Goal: Transaction & Acquisition: Download file/media

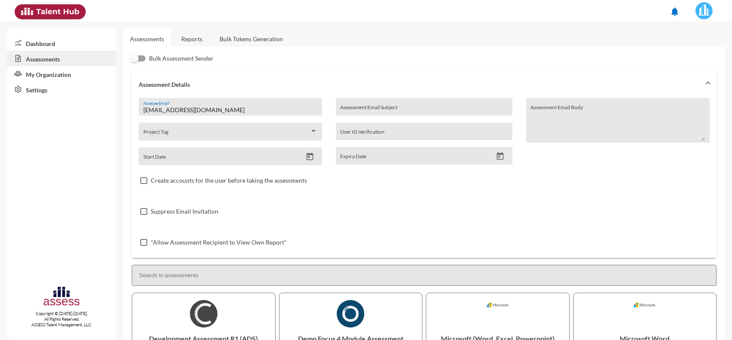
click at [199, 37] on link "Reports" at bounding box center [191, 38] width 35 height 21
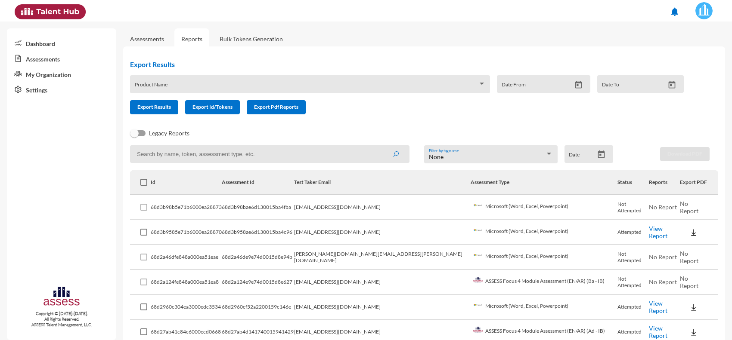
click at [649, 231] on link "View Report" at bounding box center [658, 232] width 19 height 15
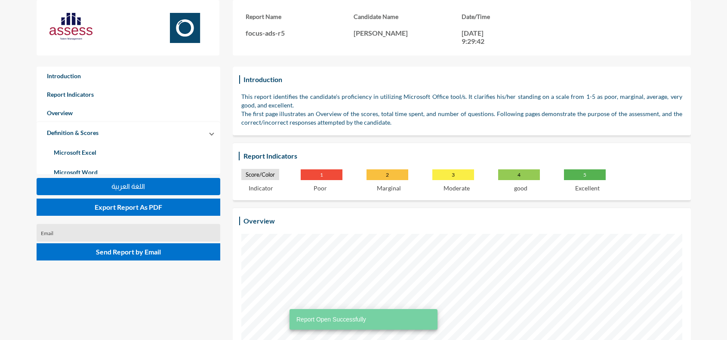
scroll to position [340, 727]
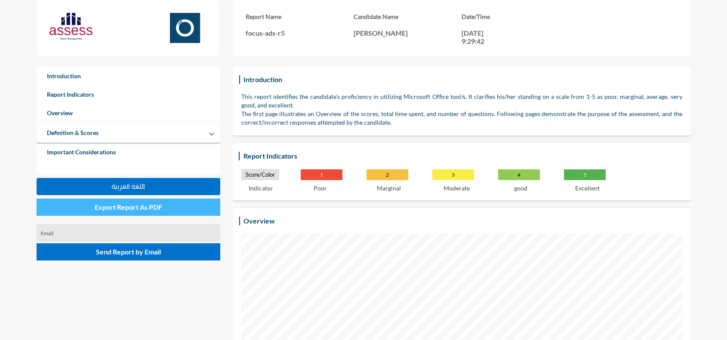
click at [123, 202] on button "Export Report As PDF" at bounding box center [129, 207] width 184 height 17
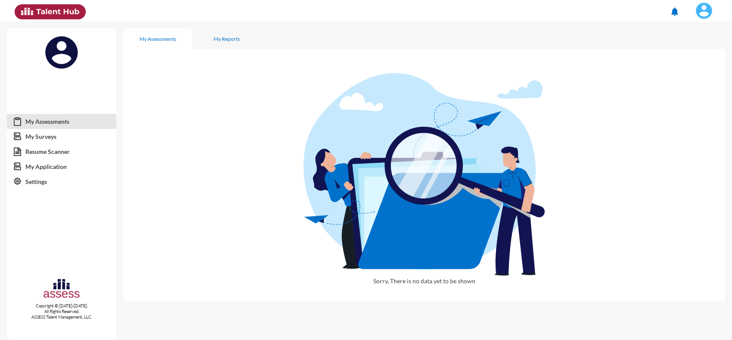
click at [700, 12] on img at bounding box center [703, 10] width 17 height 17
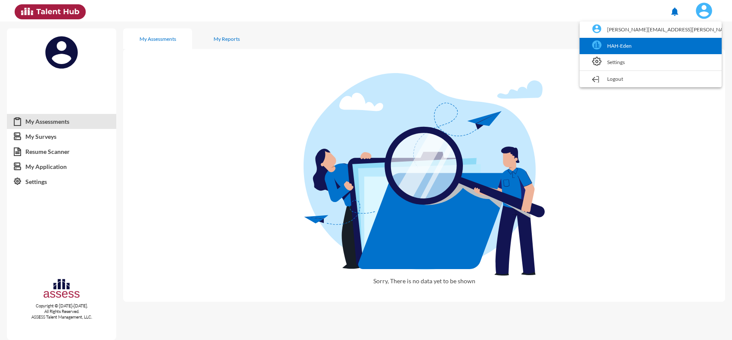
click at [683, 40] on link "HAH-Eden" at bounding box center [650, 46] width 133 height 16
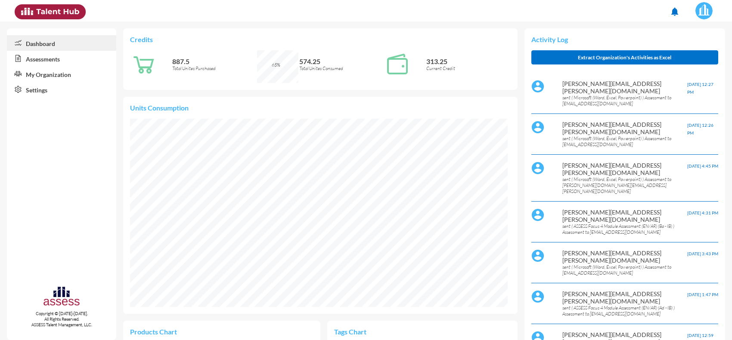
scroll to position [86, 182]
click at [52, 59] on link "Assessments" at bounding box center [61, 58] width 109 height 15
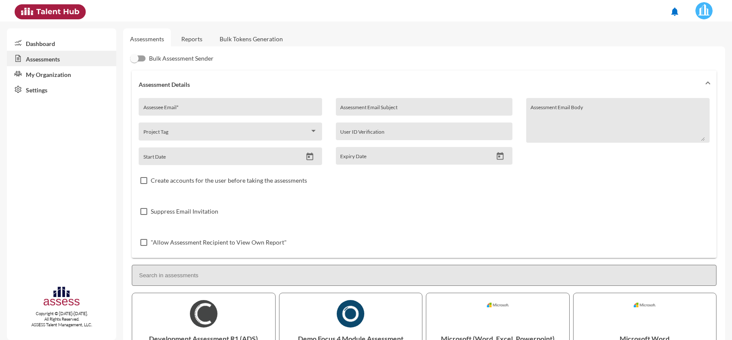
click at [200, 43] on link "Reports" at bounding box center [191, 38] width 35 height 21
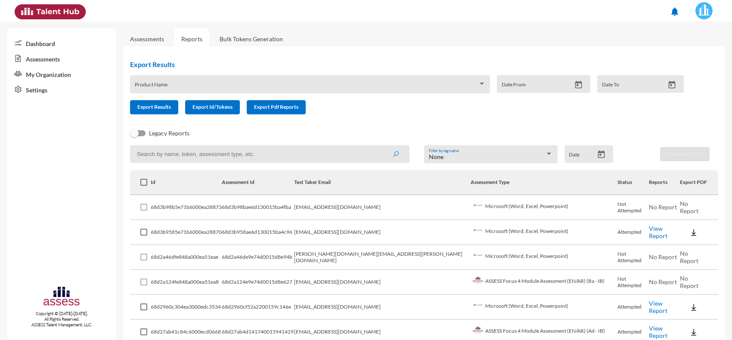
click at [680, 310] on button at bounding box center [694, 307] width 28 height 15
click at [680, 272] on button "EN" at bounding box center [692, 273] width 48 height 16
